Goal: Information Seeking & Learning: Learn about a topic

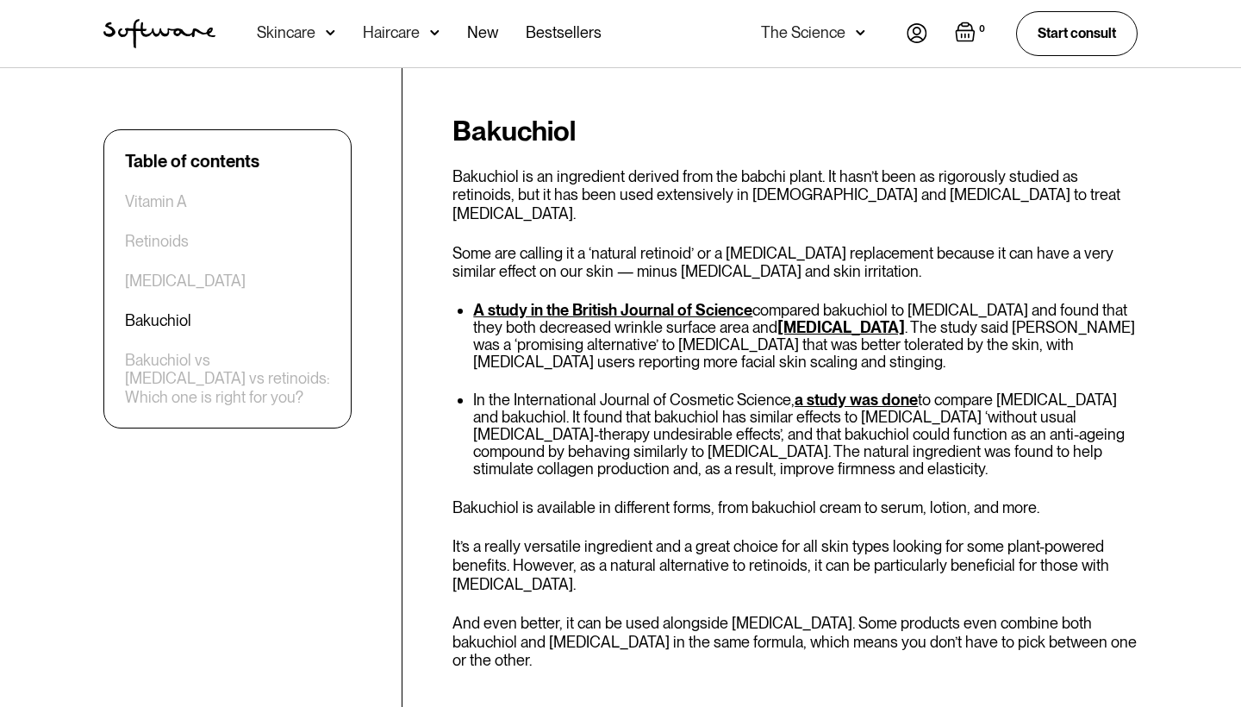
scroll to position [2896, 0]
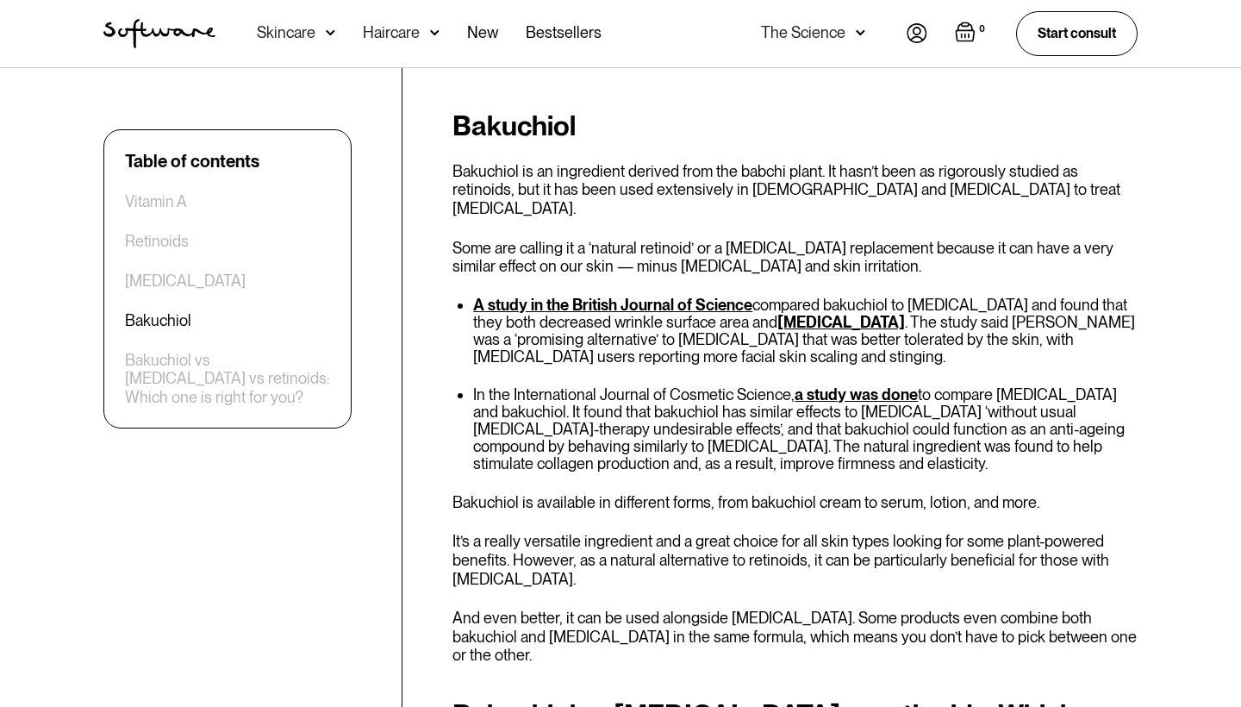
click at [680, 532] on p "It’s a really versatile ingredient and a great choice for all skin types lookin…" at bounding box center [794, 560] width 685 height 56
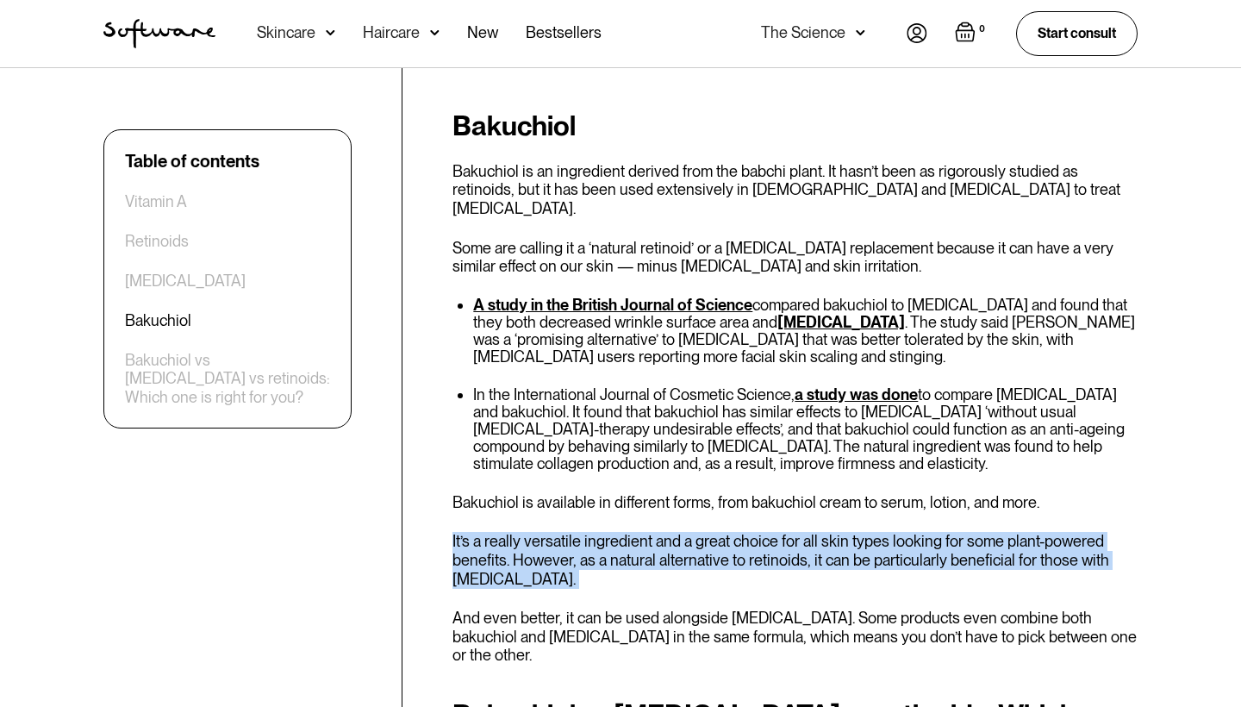
click at [723, 532] on p "It’s a really versatile ingredient and a great choice for all skin types lookin…" at bounding box center [794, 560] width 685 height 56
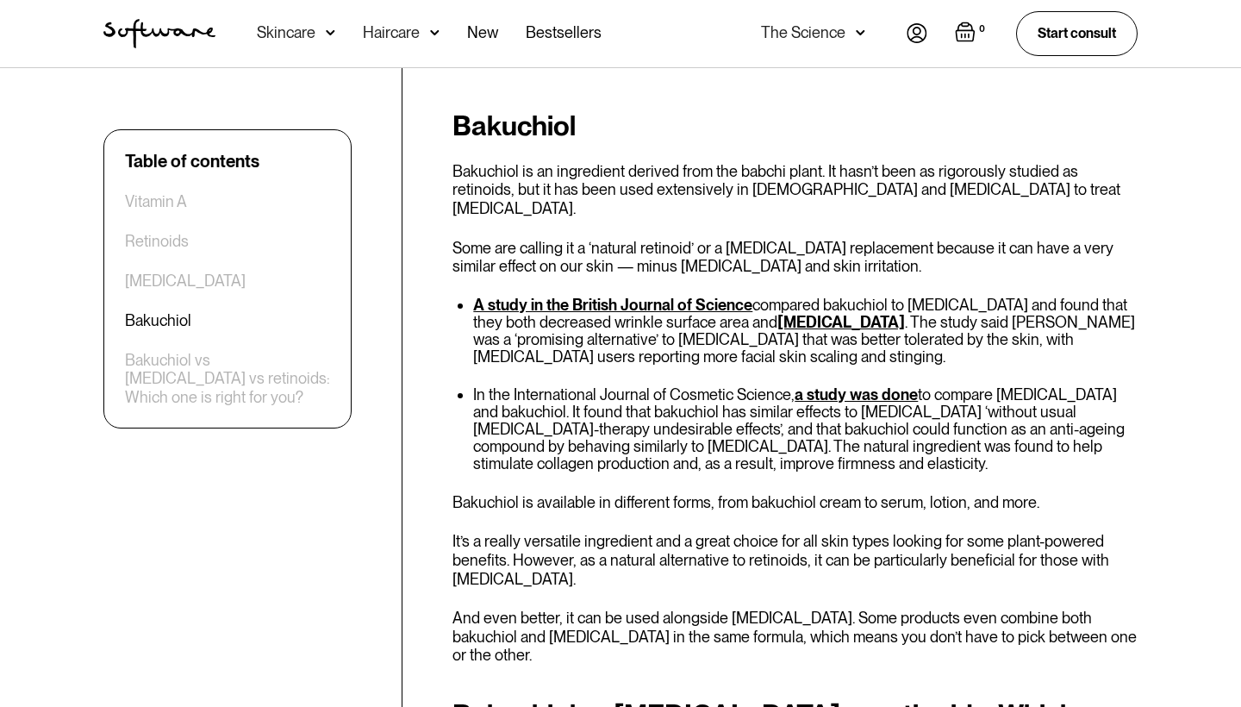
click at [723, 532] on p "It’s a really versatile ingredient and a great choice for all skin types lookin…" at bounding box center [794, 560] width 685 height 56
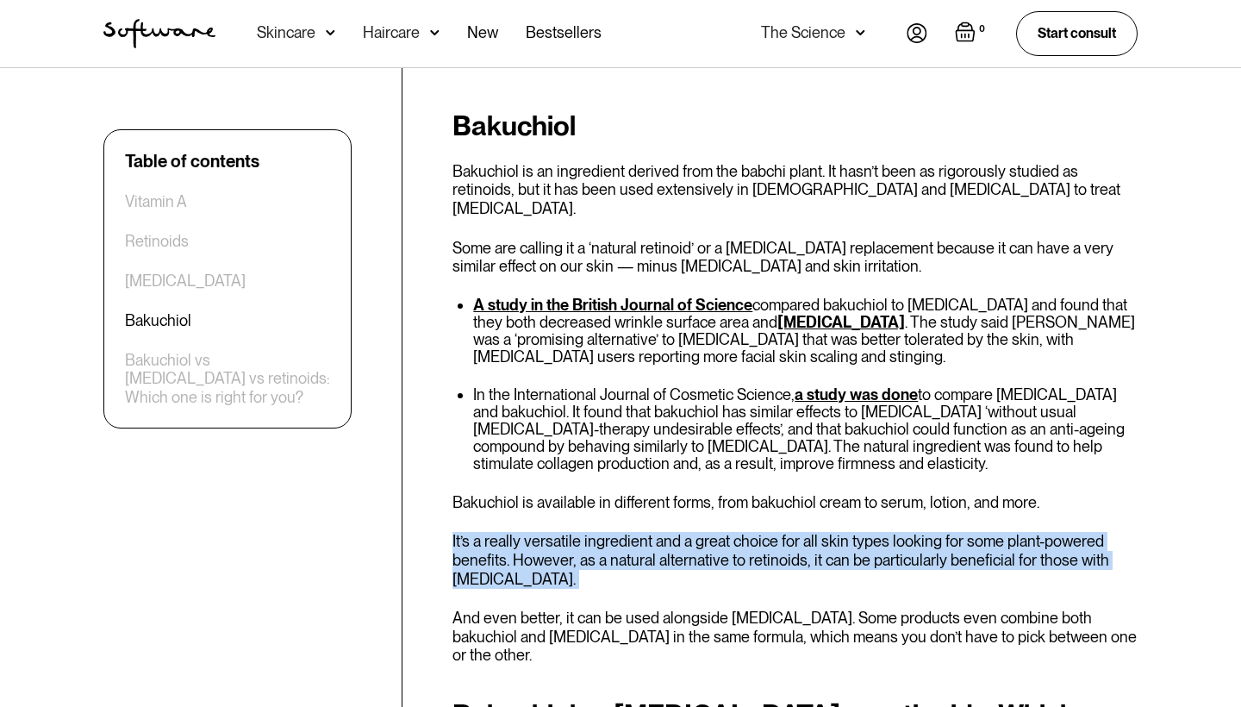
click at [802, 608] on p "And even better, it can be used alongside [MEDICAL_DATA]. Some products even co…" at bounding box center [794, 636] width 685 height 56
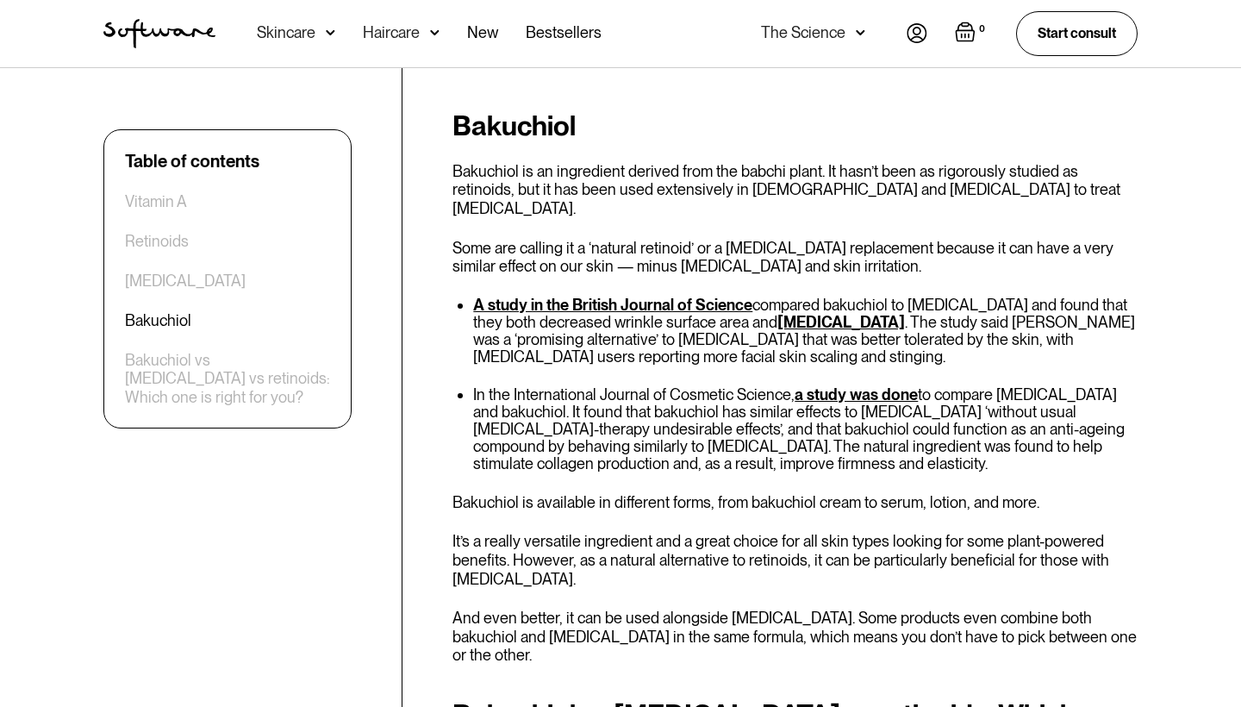
click at [802, 608] on p "And even better, it can be used alongside [MEDICAL_DATA]. Some products even co…" at bounding box center [794, 636] width 685 height 56
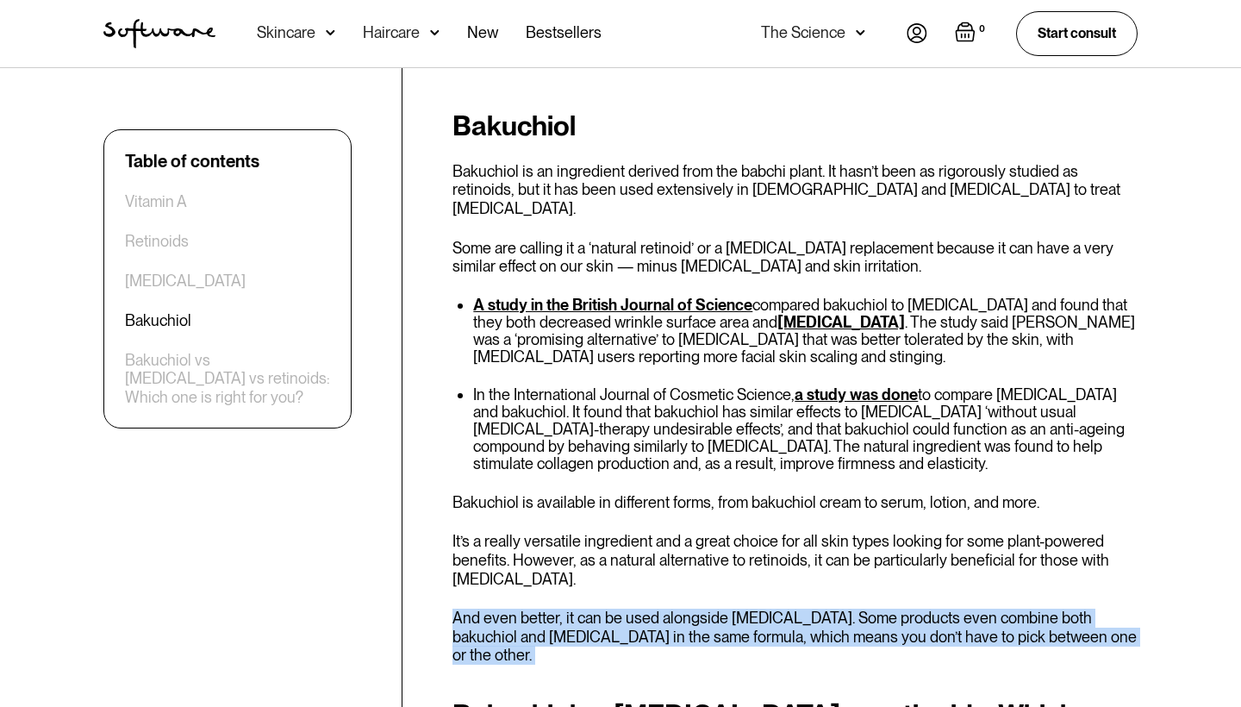
click at [843, 608] on p "And even better, it can be used alongside [MEDICAL_DATA]. Some products even co…" at bounding box center [794, 636] width 685 height 56
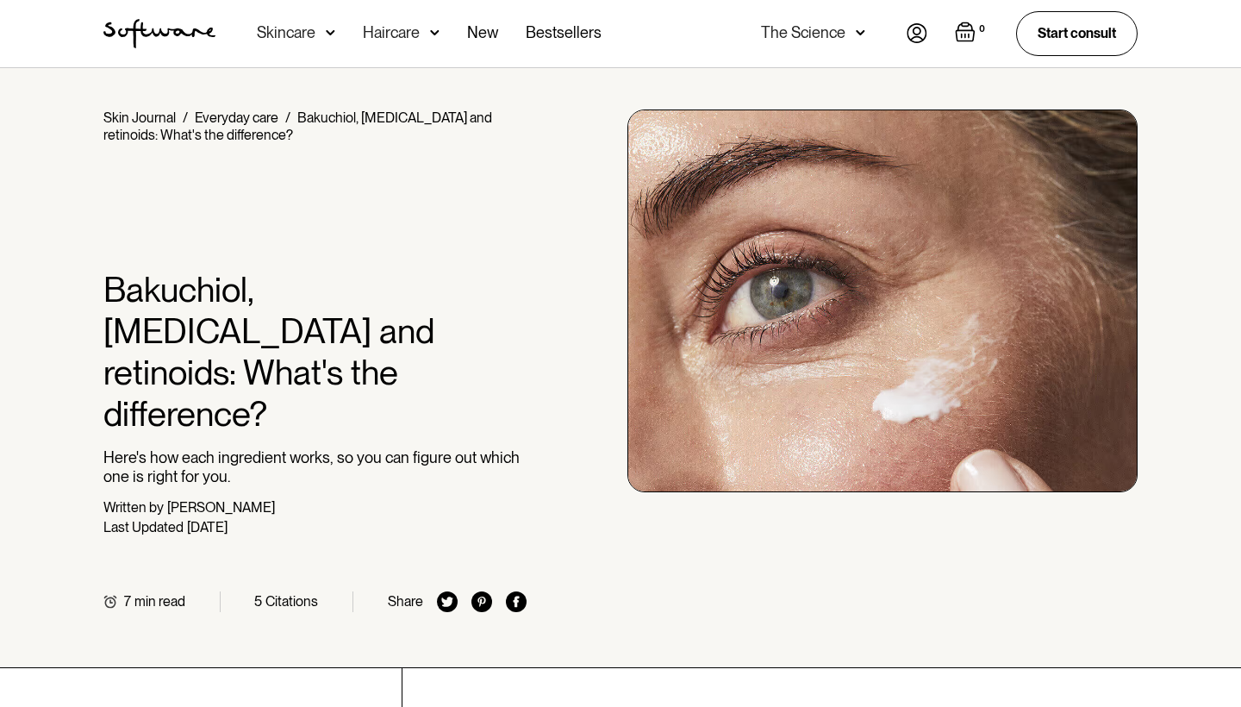
scroll to position [0, 0]
